Goal: Task Accomplishment & Management: Use online tool/utility

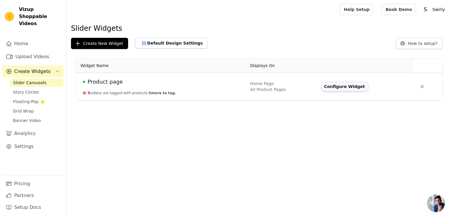
click at [336, 83] on button "Configure Widget" at bounding box center [345, 86] width 48 height 9
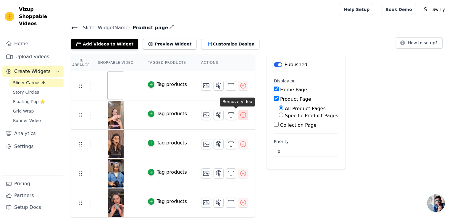
click at [240, 114] on icon "button" at bounding box center [243, 115] width 7 height 7
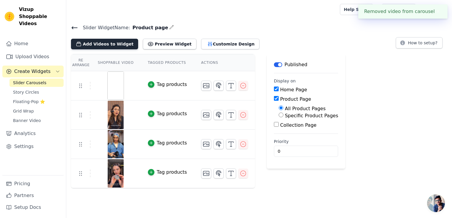
click at [98, 46] on button "Add Videos to Widget" at bounding box center [104, 44] width 67 height 11
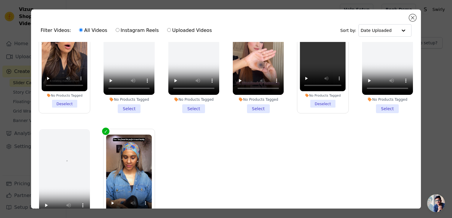
scroll to position [172, 0]
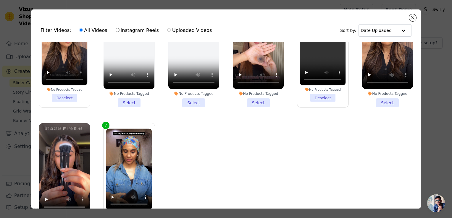
click at [116, 30] on input "Instagram Reels" at bounding box center [118, 30] width 4 height 4
radio input "true"
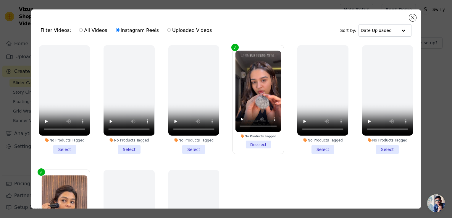
scroll to position [49, 0]
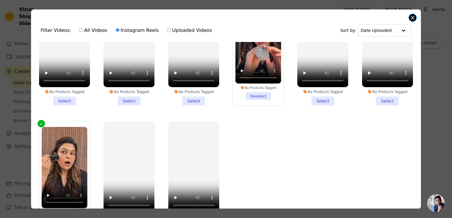
click at [413, 19] on button "Close modal" at bounding box center [412, 17] width 7 height 7
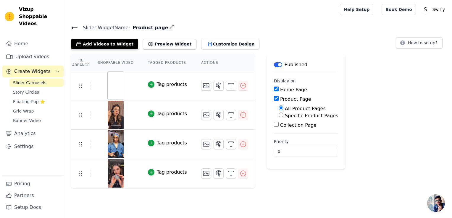
click at [76, 26] on icon at bounding box center [74, 27] width 7 height 7
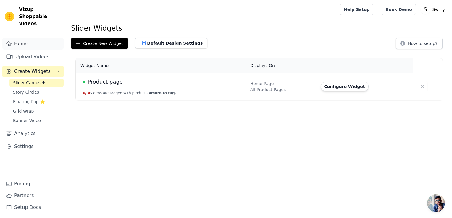
click at [26, 38] on link "Home" at bounding box center [32, 44] width 61 height 12
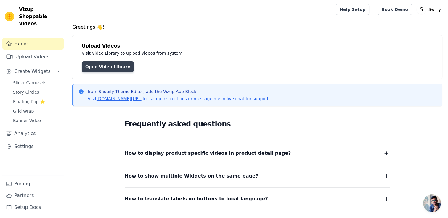
click at [97, 69] on link "Open Video Library" at bounding box center [108, 67] width 52 height 11
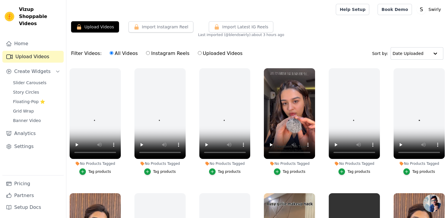
click at [163, 53] on label "Instagram Reels" at bounding box center [168, 54] width 44 height 8
click at [150, 53] on input "Instagram Reels" at bounding box center [148, 53] width 4 height 4
radio input "true"
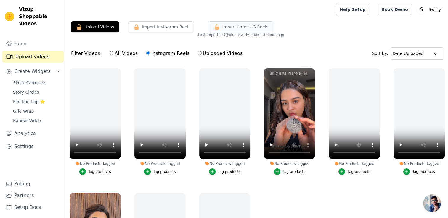
click at [238, 24] on span "Import Latest IG Reels" at bounding box center [245, 27] width 46 height 6
click at [181, 24] on button "Import Instagram Reel" at bounding box center [160, 26] width 65 height 11
click at [111, 28] on button "Upload Videos" at bounding box center [95, 26] width 48 height 11
click at [202, 54] on label "Uploaded Videos" at bounding box center [219, 54] width 45 height 8
click at [202, 54] on input "Uploaded Videos" at bounding box center [200, 53] width 4 height 4
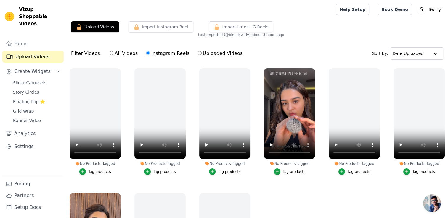
radio input "true"
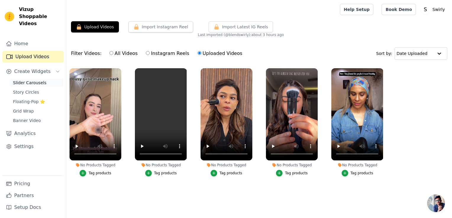
click at [14, 80] on span "Slider Carousels" at bounding box center [29, 83] width 33 height 6
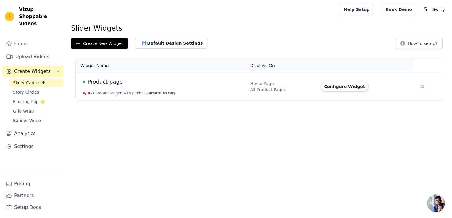
click at [171, 84] on div "Product page" at bounding box center [163, 82] width 160 height 8
click at [355, 89] on button "Configure Widget" at bounding box center [345, 86] width 48 height 9
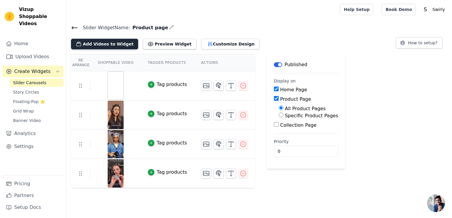
click at [121, 41] on button "Add Videos to Widget" at bounding box center [104, 44] width 67 height 11
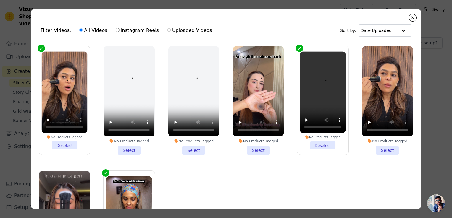
scroll to position [141, 0]
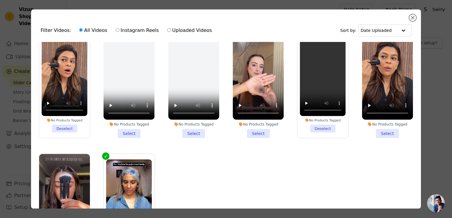
click at [261, 131] on li "No Products Tagged Select" at bounding box center [258, 83] width 51 height 109
click at [0, 0] on input "No Products Tagged Select" at bounding box center [0, 0] width 0 height 0
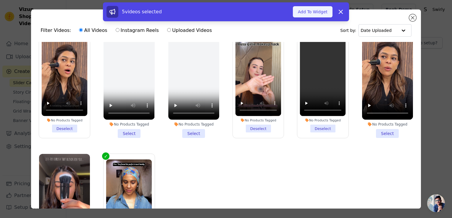
click at [317, 11] on button "Add To Widget" at bounding box center [313, 11] width 40 height 11
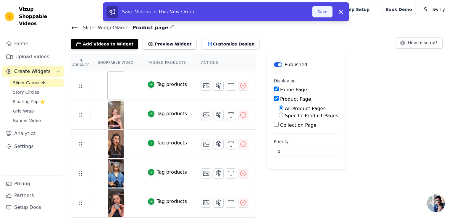
click at [326, 9] on button "Save" at bounding box center [323, 11] width 20 height 11
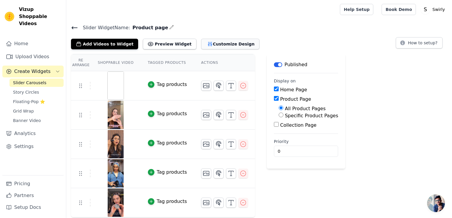
click at [223, 45] on button "Customize Design" at bounding box center [230, 44] width 58 height 11
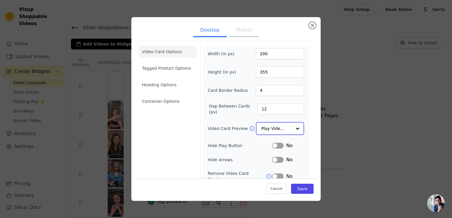
click at [294, 128] on div at bounding box center [298, 129] width 12 height 12
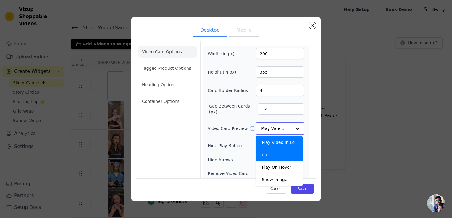
click at [294, 128] on div at bounding box center [298, 129] width 12 height 12
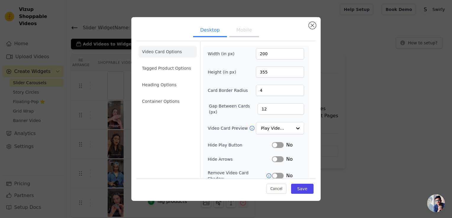
click at [305, 125] on form "Width (in px) 200 Height (in px) 355 Card Border Radius 4 Gap Between Cards (px…" at bounding box center [255, 135] width 111 height 188
click at [168, 84] on li "Heading Options" at bounding box center [168, 85] width 58 height 12
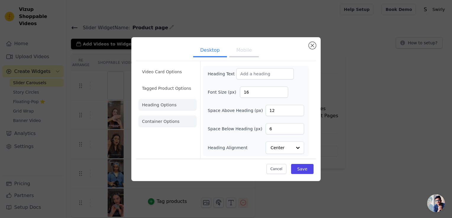
click at [168, 117] on li "Container Options" at bounding box center [168, 122] width 58 height 12
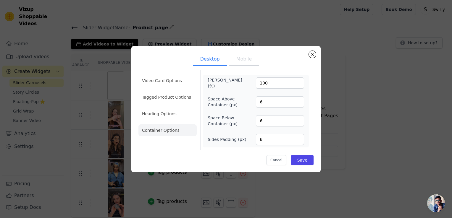
click at [239, 61] on button "Mobile" at bounding box center [244, 59] width 30 height 13
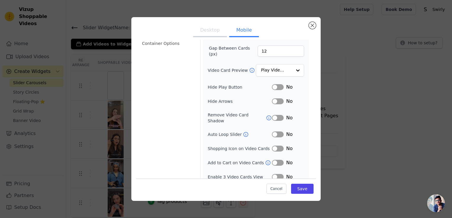
scroll to position [58, 0]
click at [300, 188] on button "Save" at bounding box center [302, 189] width 23 height 10
